Goal: Task Accomplishment & Management: Manage account settings

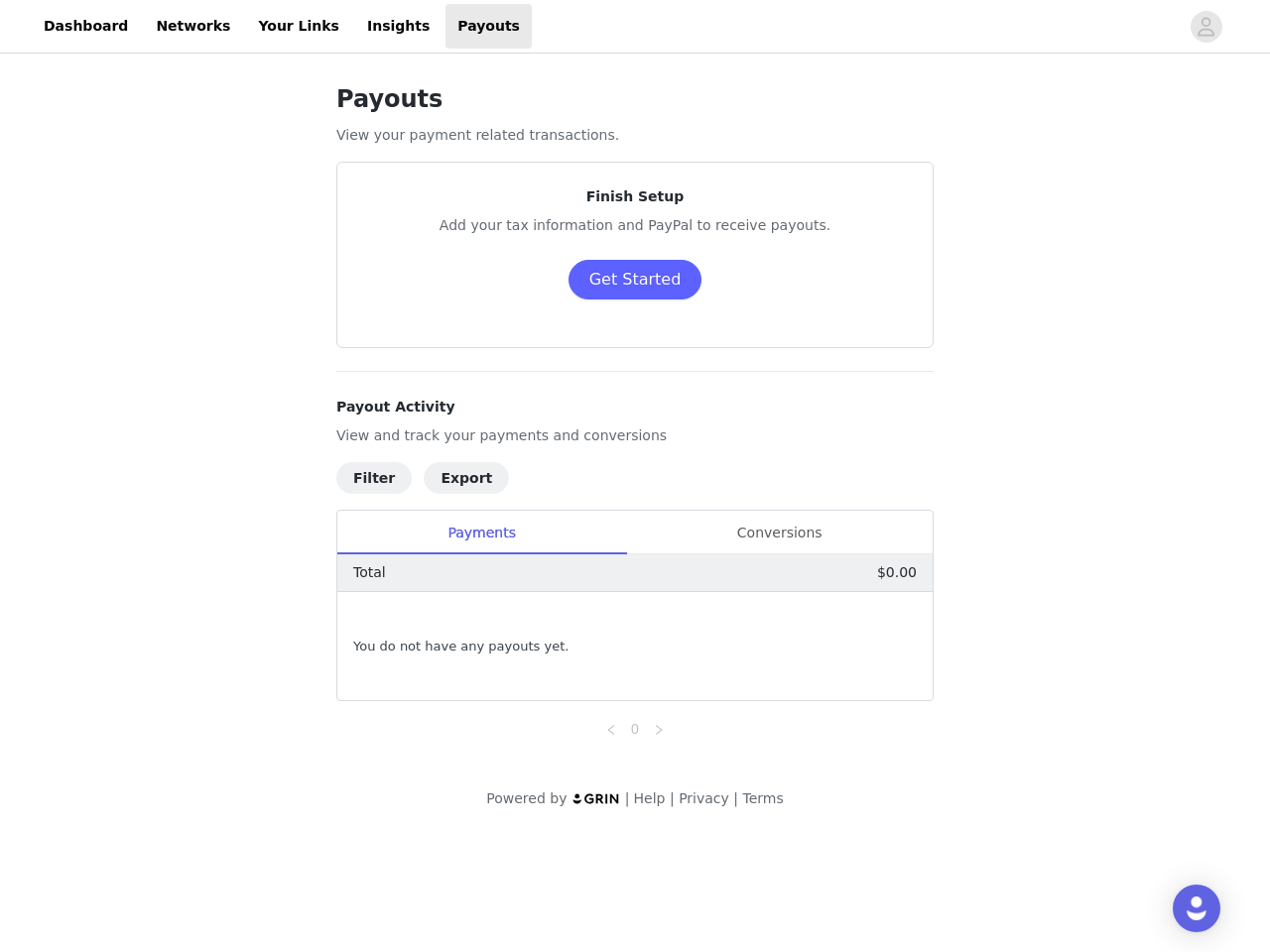
click at [635, 416] on h4 "Payout Activity" at bounding box center [635, 407] width 597 height 21
click at [635, 27] on div at bounding box center [856, 26] width 647 height 45
click at [1207, 27] on icon "avatar" at bounding box center [1206, 27] width 19 height 32
click at [634, 279] on body "Dashboard Networks Your Links Insights Payouts Payouts View your payment relate…" at bounding box center [635, 476] width 1270 height 952
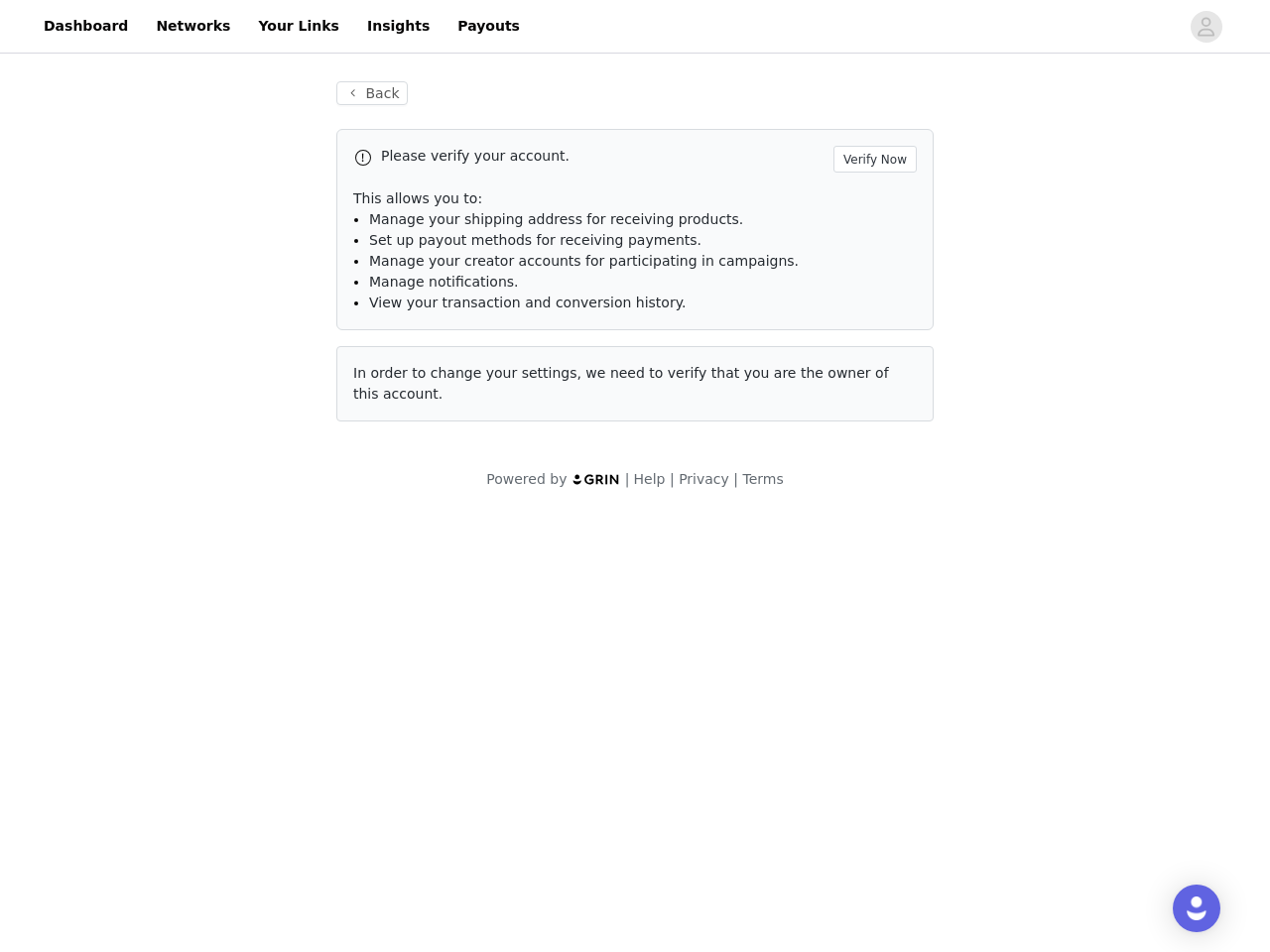
click at [373, 477] on div "Powered by | Help | Privacy | Terms" at bounding box center [635, 491] width 1270 height 45
click at [369, 478] on div "Powered by | Help | Privacy | Terms" at bounding box center [635, 491] width 1270 height 45
click at [451, 477] on div "Powered by | Help | Privacy | Terms" at bounding box center [635, 491] width 1270 height 45
click at [451, 478] on div "Powered by | Help | Privacy | Terms" at bounding box center [635, 491] width 1270 height 45
